Goal: Task Accomplishment & Management: Complete application form

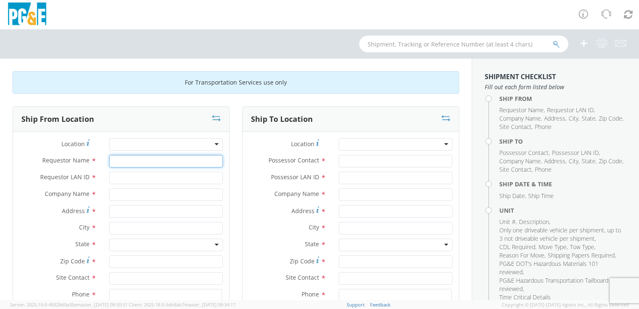
click at [120, 163] on input "Requestor Name *" at bounding box center [166, 161] width 114 height 13
type input "c"
type input "[PERSON_NAME]"
click at [123, 175] on input "Requestor LAN ID *" at bounding box center [166, 178] width 114 height 13
type input "C"
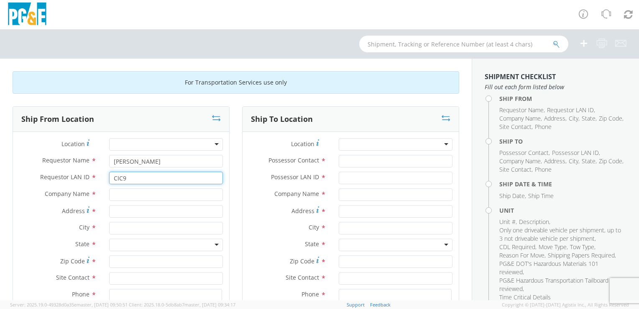
type input "CIC9"
click at [118, 194] on input "text" at bounding box center [166, 194] width 114 height 13
type input "CAPITOL CHEVY"
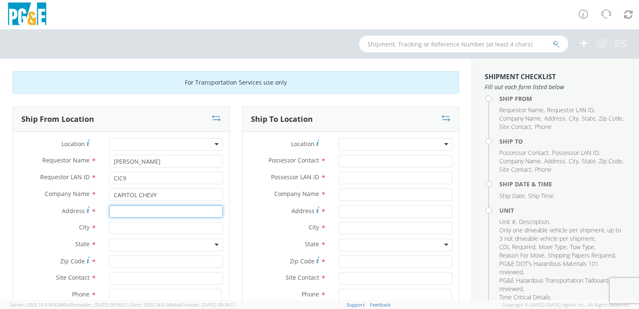
click at [117, 212] on input "Address *" at bounding box center [166, 211] width 114 height 13
click at [160, 212] on input "[STREET_ADDRESS]" at bounding box center [166, 211] width 114 height 13
type input "[GEOGRAPHIC_DATA]"
click at [114, 226] on input "text" at bounding box center [166, 228] width 114 height 13
type input "[GEOGRAPHIC_DATA][PERSON_NAME]"
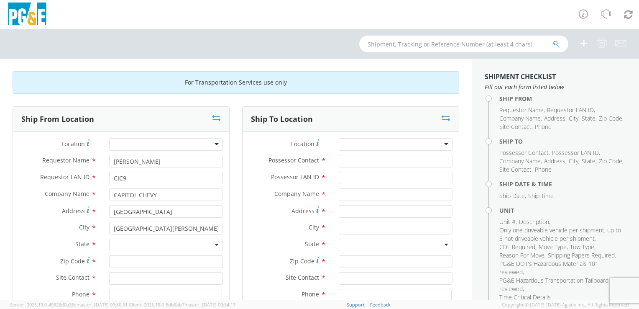
click at [214, 245] on div at bounding box center [166, 244] width 114 height 13
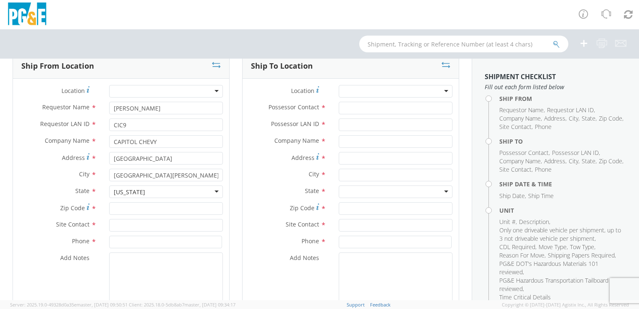
scroll to position [126, 0]
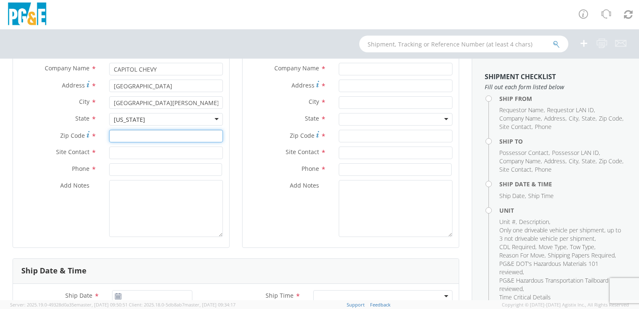
click at [121, 134] on input "Zip Code *" at bounding box center [166, 136] width 114 height 13
type input "95136"
click at [118, 153] on input "text" at bounding box center [166, 152] width 114 height 13
type input "[PERSON_NAME]"
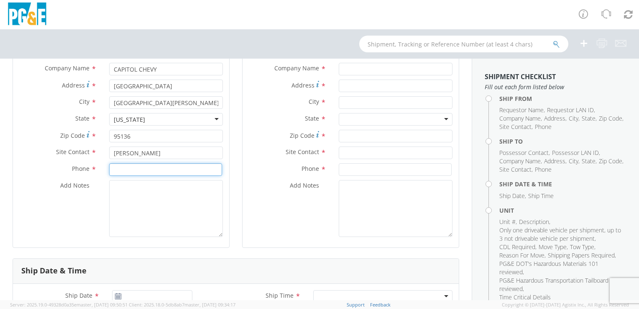
click at [117, 170] on input at bounding box center [165, 169] width 113 height 13
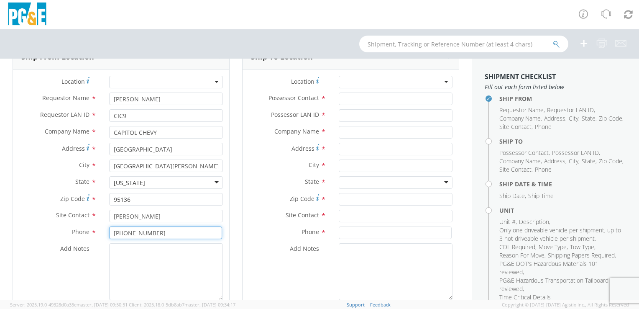
scroll to position [0, 0]
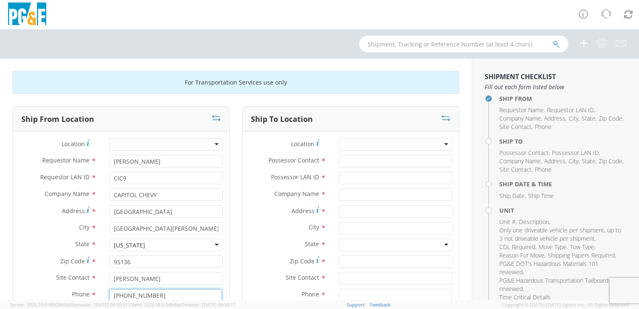
type input "[PHONE_NUMBER]"
click at [440, 145] on div at bounding box center [396, 144] width 114 height 13
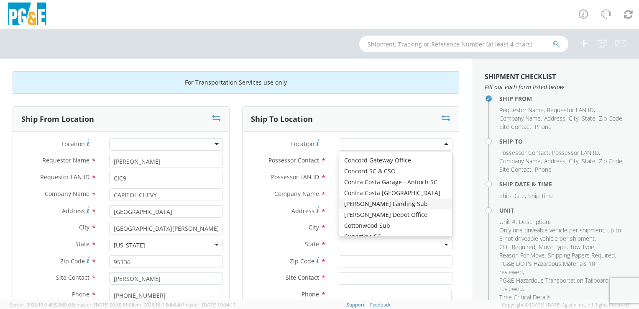
scroll to position [962, 0]
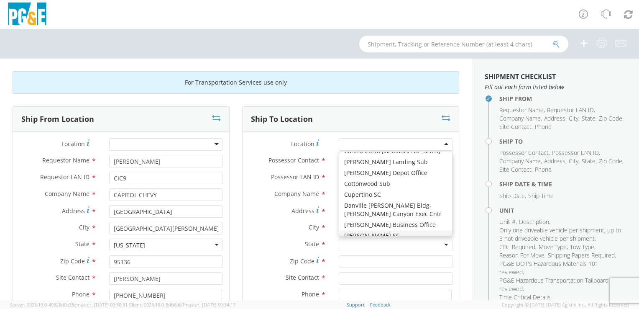
type input "PG&E"
type input "[STREET_ADDRESS]"
type input "[PERSON_NAME]"
type input "95616"
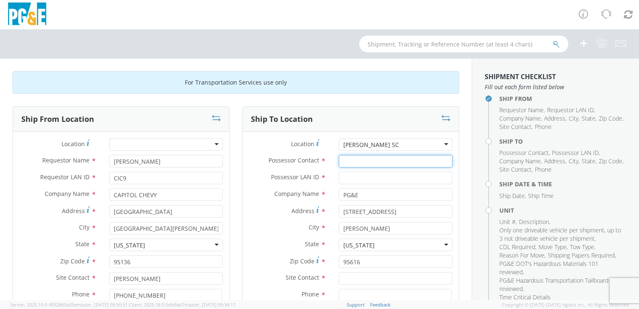
click at [346, 160] on input "Possessor Contact *" at bounding box center [396, 161] width 114 height 13
type input "[PERSON_NAME]"
click at [353, 178] on input "Possessor LAN ID *" at bounding box center [396, 178] width 114 height 13
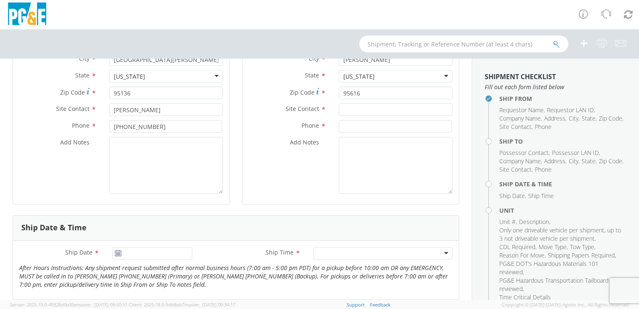
scroll to position [167, 0]
type input "CIC9"
click at [356, 113] on input "text" at bounding box center [396, 111] width 114 height 13
type input "[PERSON_NAME]"
click at [345, 131] on input at bounding box center [395, 127] width 113 height 13
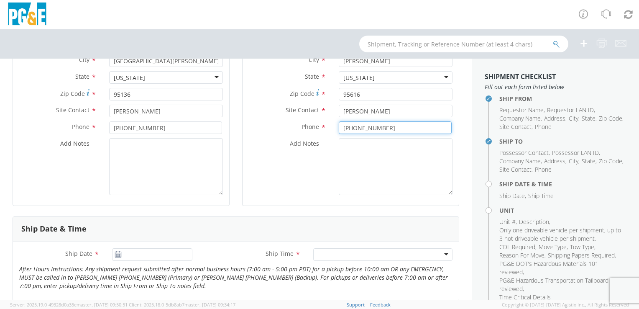
type input "[PHONE_NUMBER]"
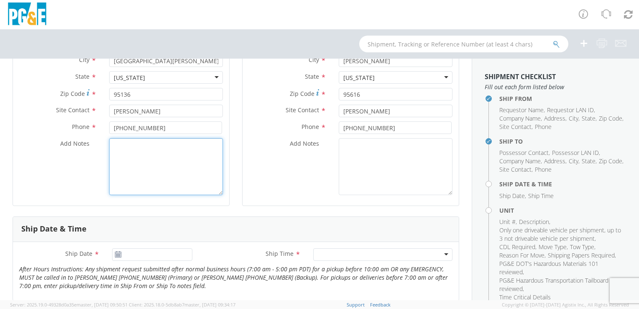
click at [126, 149] on textarea "Add Notes *" at bounding box center [166, 166] width 114 height 57
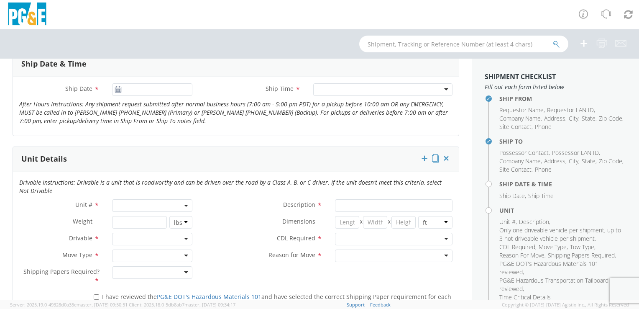
scroll to position [335, 0]
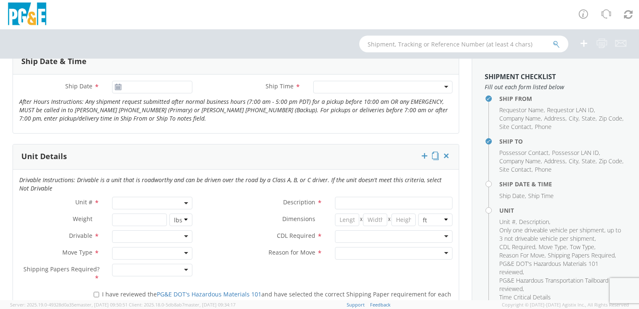
type textarea "ANY ISSUES OLEASE CALL [PERSON_NAME] [PHONE_NUMBER]"
click at [115, 86] on icon at bounding box center [118, 87] width 7 height 7
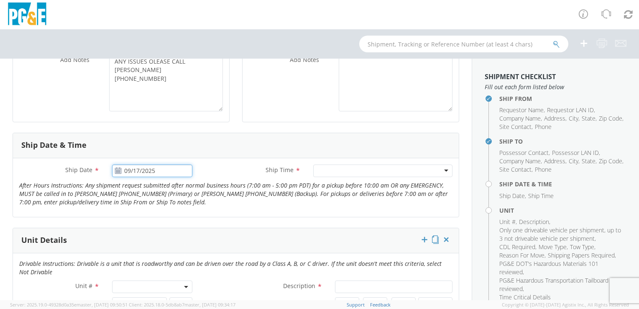
click at [149, 170] on input "09/17/2025" at bounding box center [152, 170] width 80 height 13
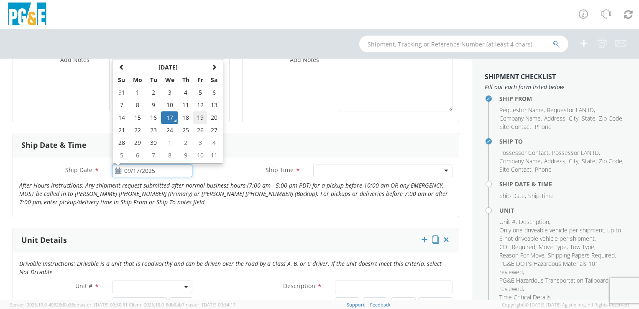
click at [200, 115] on td "19" at bounding box center [200, 117] width 14 height 13
type input "[DATE]"
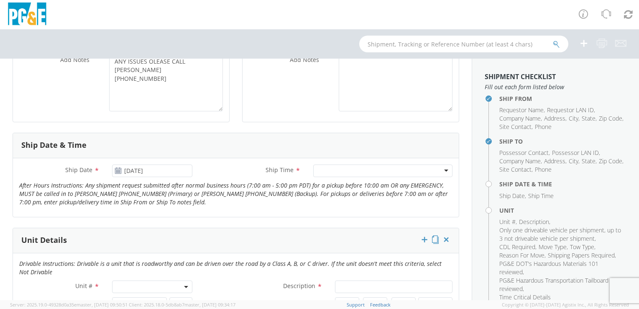
click at [438, 167] on div at bounding box center [382, 170] width 139 height 13
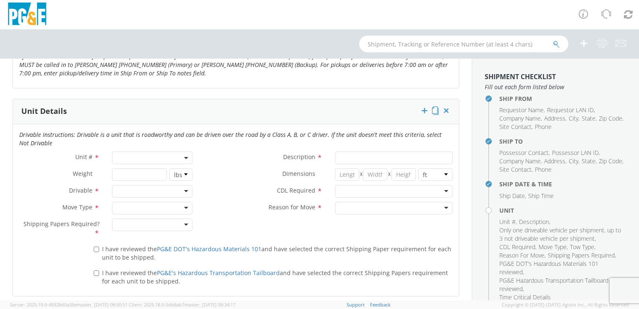
scroll to position [418, 0]
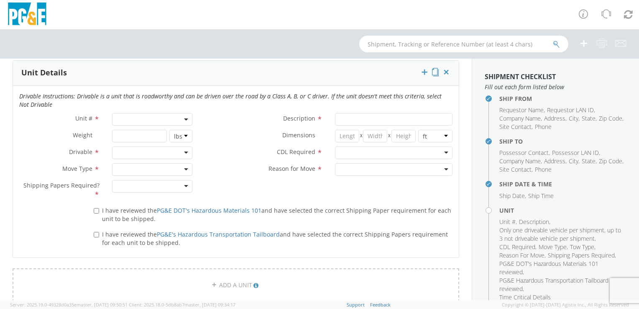
click at [135, 118] on span at bounding box center [152, 119] width 80 height 13
click at [132, 131] on input "search" at bounding box center [151, 133] width 75 height 13
click at [139, 132] on input "B32173" at bounding box center [151, 133] width 75 height 13
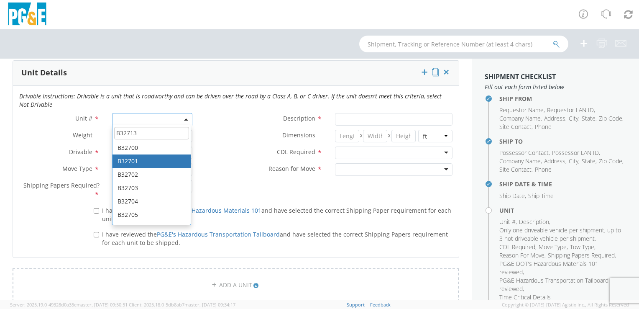
type input "B32713"
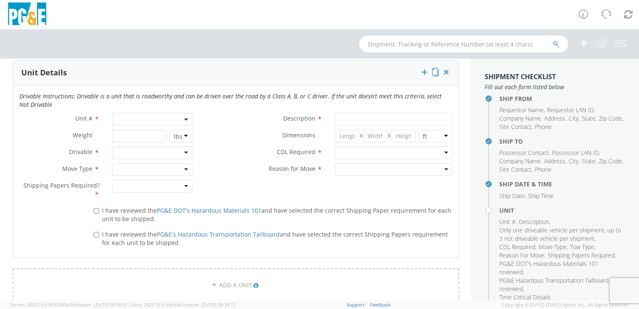
click at [56, 223] on div "I have reviewed the PG&E DOT's Hazardous Materials 101 and have selected the co…" at bounding box center [236, 227] width 446 height 48
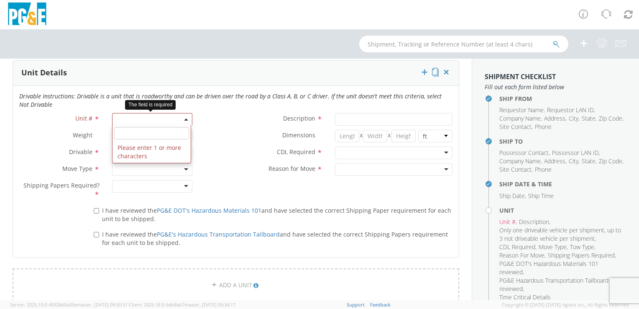
click at [181, 118] on span at bounding box center [152, 119] width 80 height 13
click at [121, 136] on input "search" at bounding box center [151, 133] width 75 height 13
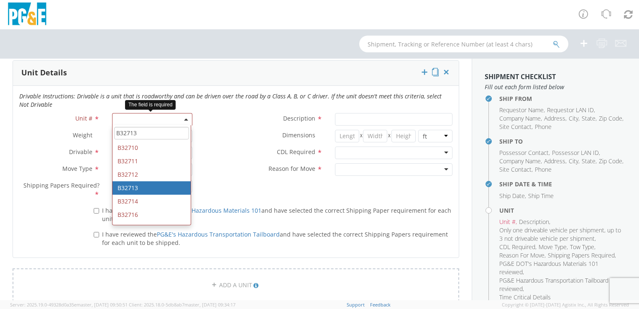
type input "B32713"
type input "PICKUP; CREW CAB 4X4"
type input "11600"
select select "B32713"
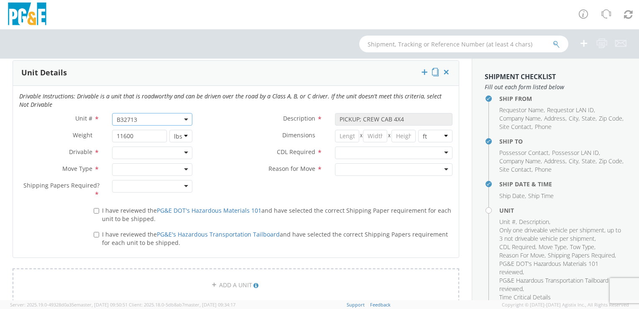
click at [187, 153] on div at bounding box center [152, 152] width 80 height 13
click at [184, 167] on div at bounding box center [152, 169] width 80 height 13
click at [181, 185] on div at bounding box center [152, 186] width 80 height 13
drag, startPoint x: 442, startPoint y: 147, endPoint x: 435, endPoint y: 152, distance: 8.6
click at [441, 148] on div at bounding box center [394, 152] width 118 height 13
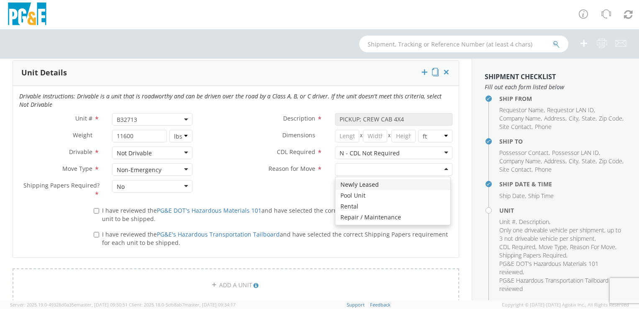
click at [437, 170] on div at bounding box center [394, 169] width 118 height 13
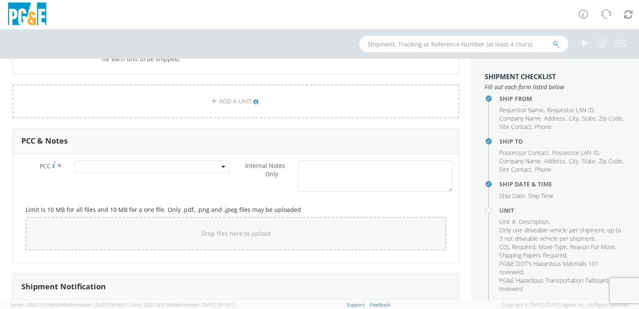
scroll to position [628, 0]
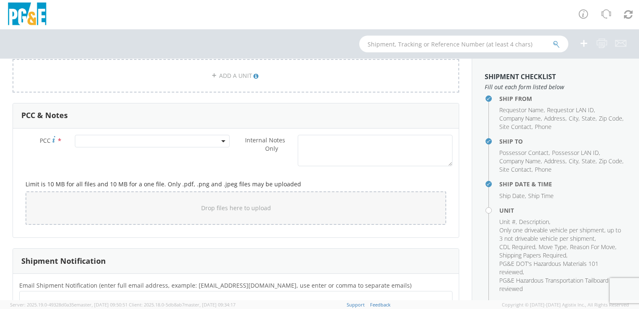
click at [97, 138] on span at bounding box center [152, 141] width 155 height 13
click at [93, 155] on input "number" at bounding box center [151, 155] width 148 height 13
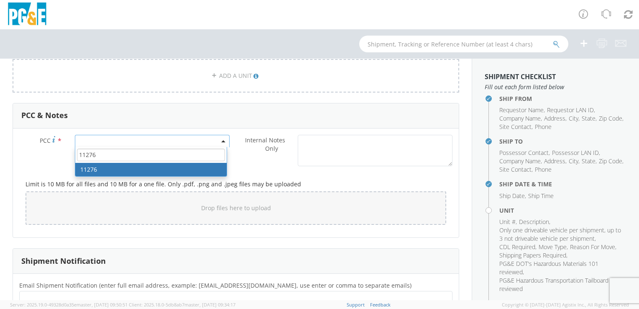
type input "11276"
select select "11276"
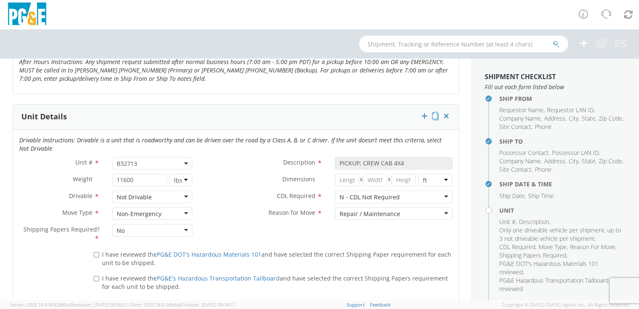
scroll to position [365, 0]
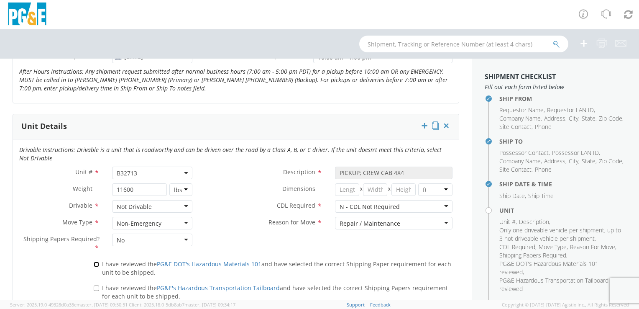
click at [94, 263] on input "I have reviewed the PG&E DOT's Hazardous Materials 101 and have selected the co…" at bounding box center [96, 263] width 5 height 5
checkbox input "true"
drag, startPoint x: 96, startPoint y: 287, endPoint x: 102, endPoint y: 284, distance: 6.6
click at [96, 287] on input "I have reviewed the PG&E's Hazardous Transportation Tailboard and have selected…" at bounding box center [96, 287] width 5 height 5
checkbox input "true"
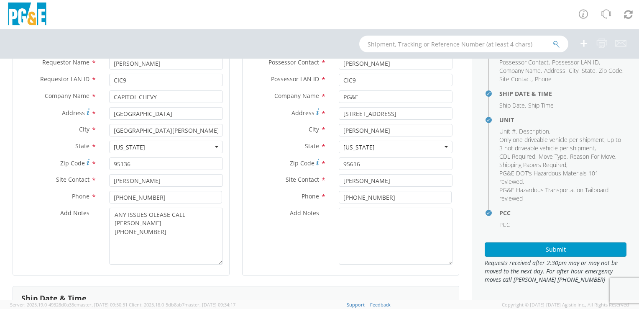
scroll to position [84, 0]
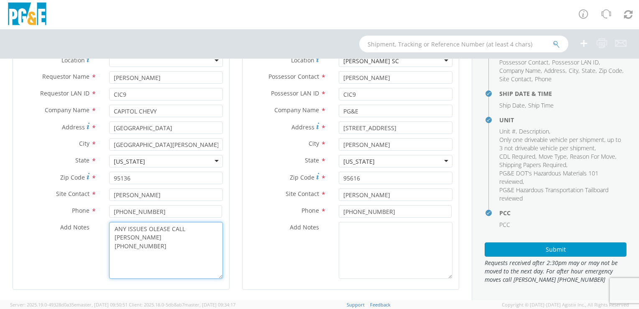
click at [149, 228] on textarea "ANY ISSUES OLEASE CALL [PERSON_NAME] [PHONE_NUMBER]" at bounding box center [166, 250] width 114 height 57
type textarea "ANY ISSUES PLEASE CALL [PERSON_NAME] [PHONE_NUMBER]"
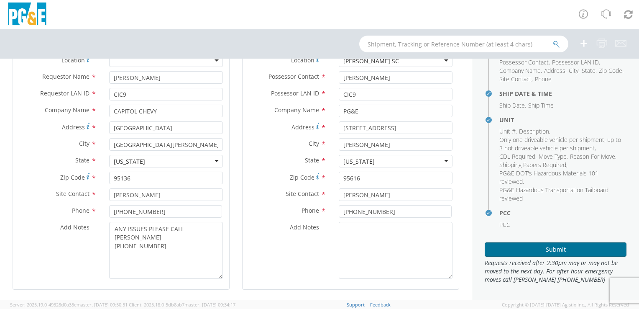
click at [539, 250] on button "Submit" at bounding box center [556, 249] width 142 height 14
